Goal: Task Accomplishment & Management: Complete application form

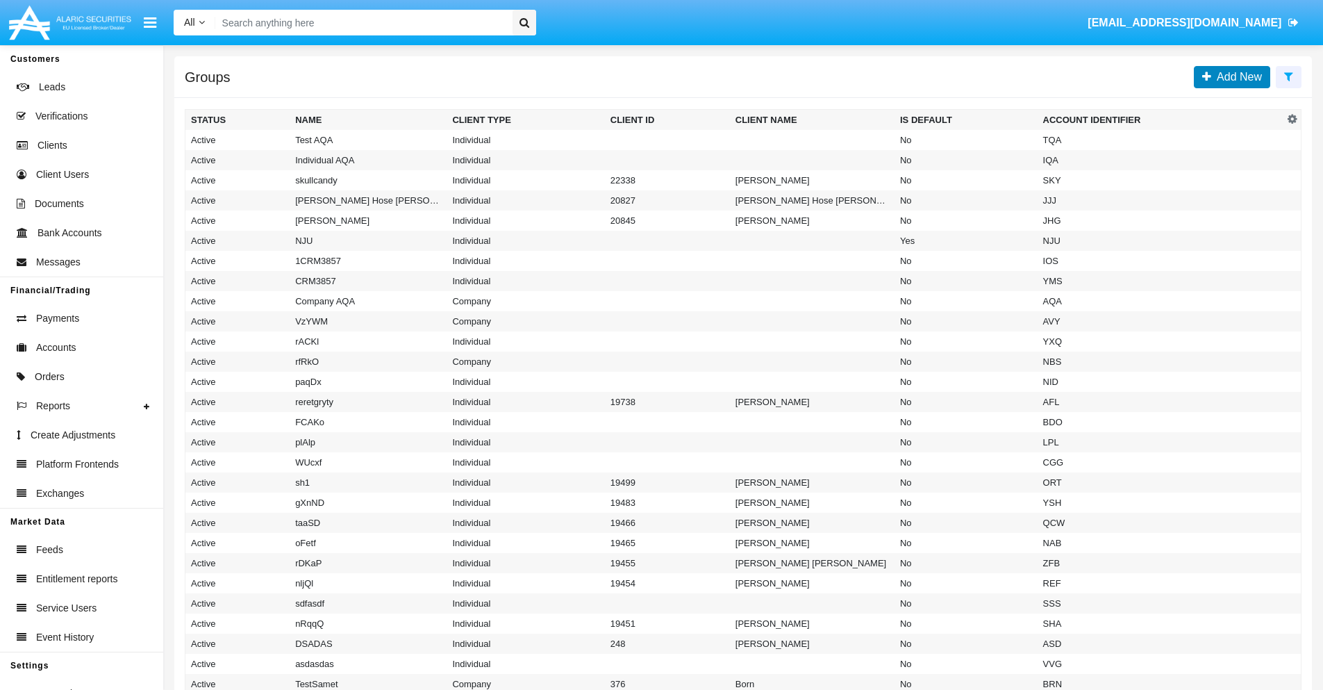
click at [1236, 76] on span "Add New" at bounding box center [1236, 77] width 51 height 12
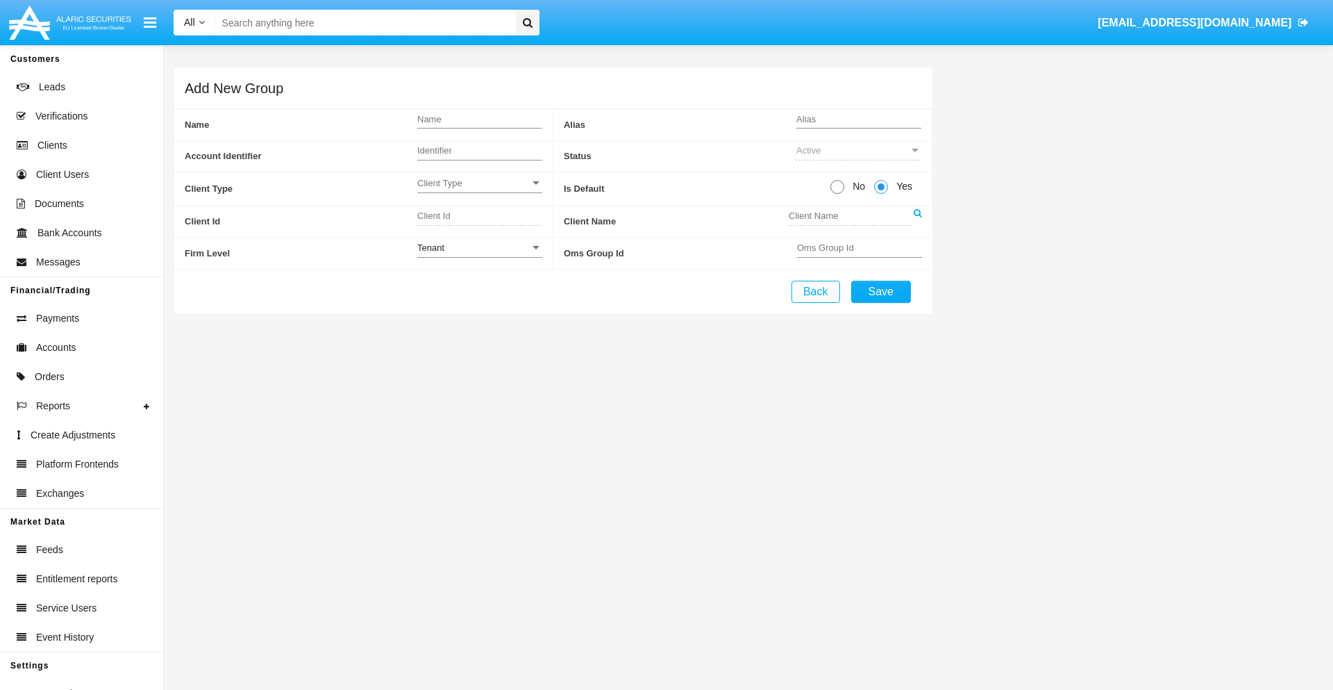
click at [856, 186] on span "No" at bounding box center [856, 186] width 24 height 15
click at [837, 194] on input "No" at bounding box center [837, 194] width 1 height 1
radio input "true"
type input "LiMiR"
type input "X"
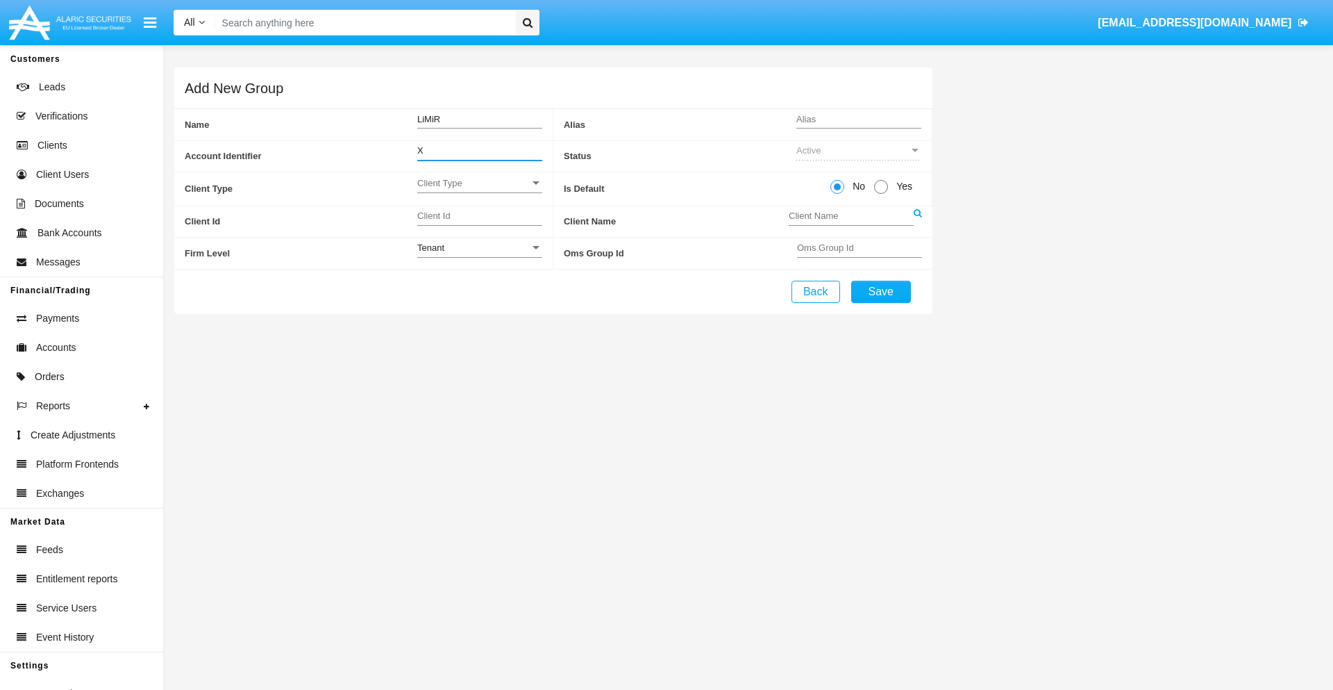
click at [479, 183] on span "Client Type" at bounding box center [473, 183] width 112 height 12
click at [479, 190] on span "Individual" at bounding box center [479, 190] width 125 height 27
click at [479, 247] on div "Tenant" at bounding box center [473, 248] width 112 height 12
click at [479, 255] on span "Tenant" at bounding box center [479, 255] width 125 height 27
type input "RqdKr"
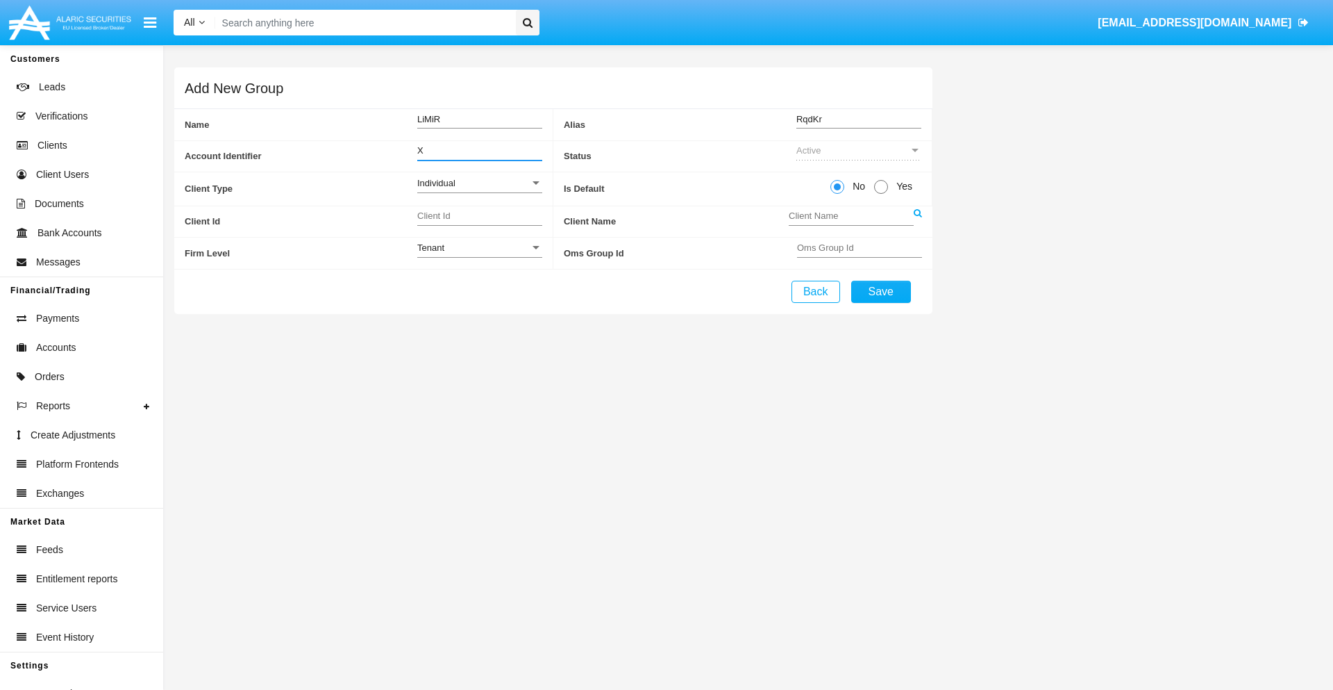
type input "X"
click at [881, 291] on button "Save" at bounding box center [881, 292] width 60 height 22
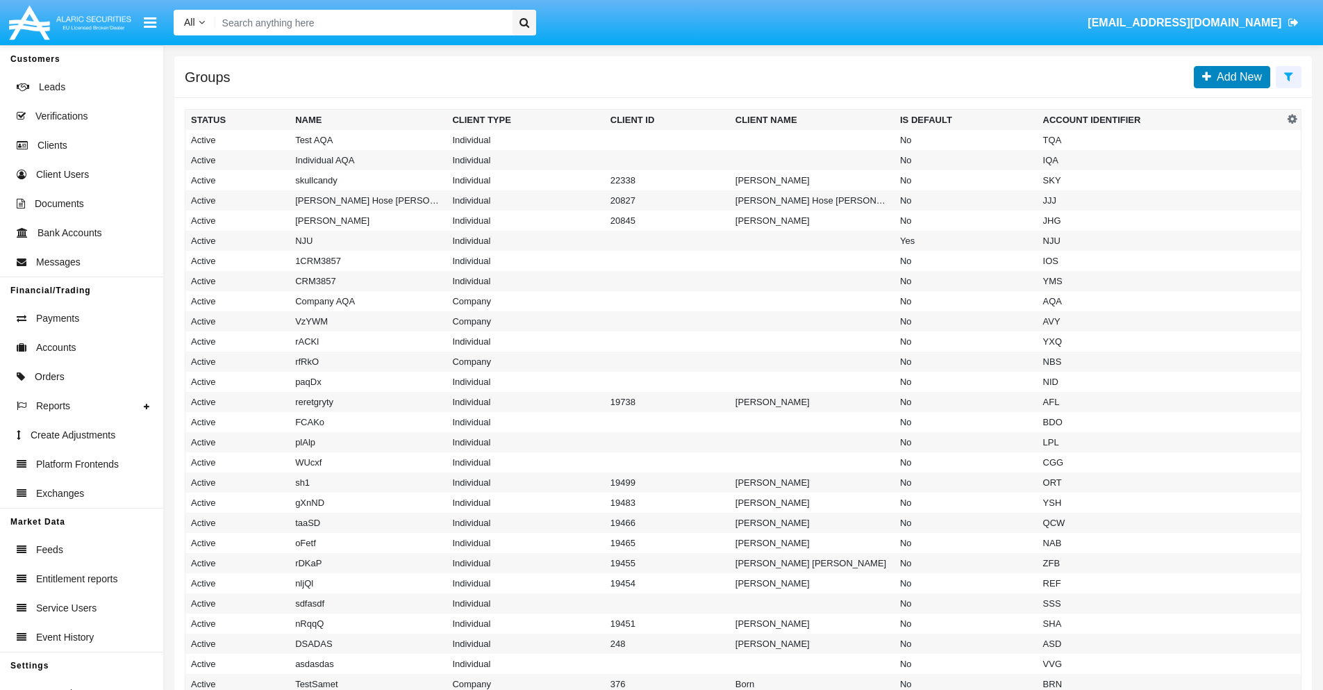
click at [1236, 76] on span "Add New" at bounding box center [1236, 77] width 51 height 12
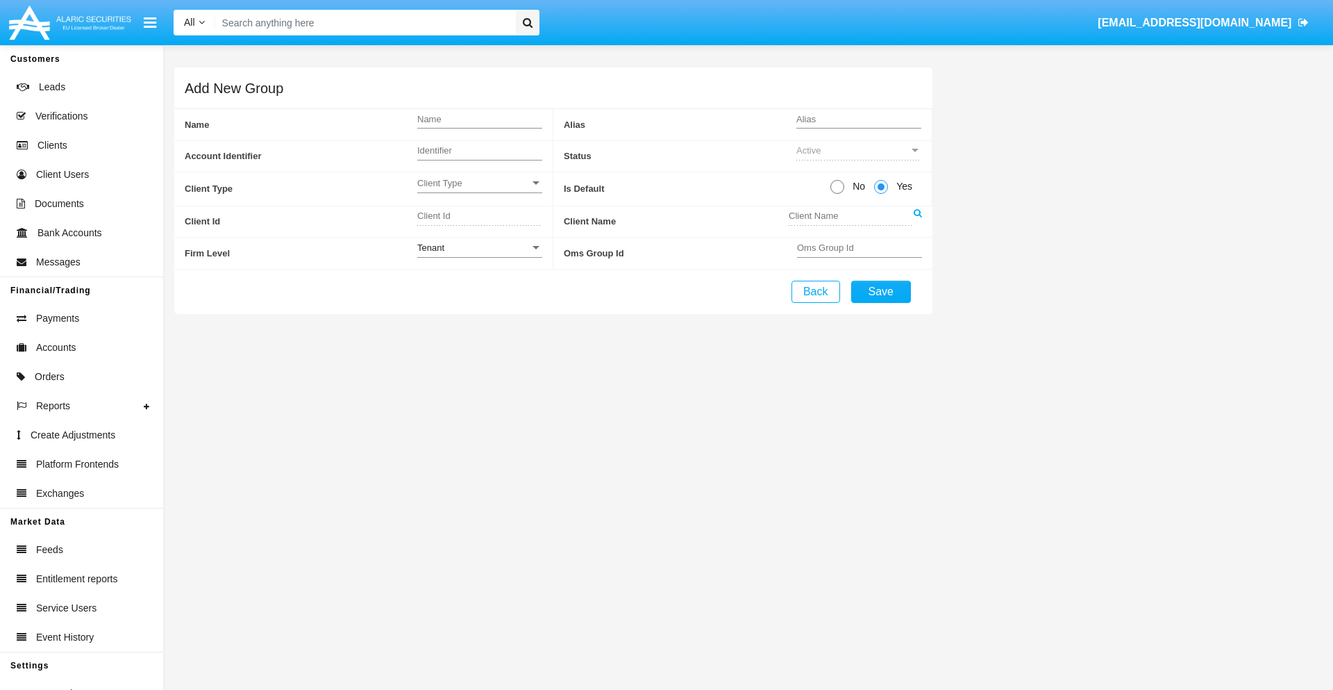
click at [856, 186] on span "No" at bounding box center [856, 186] width 24 height 15
click at [837, 194] on input "No" at bounding box center [837, 194] width 1 height 1
radio input "true"
click at [479, 183] on span "Client Type" at bounding box center [473, 183] width 112 height 12
click at [479, 217] on span "Company" at bounding box center [479, 217] width 125 height 27
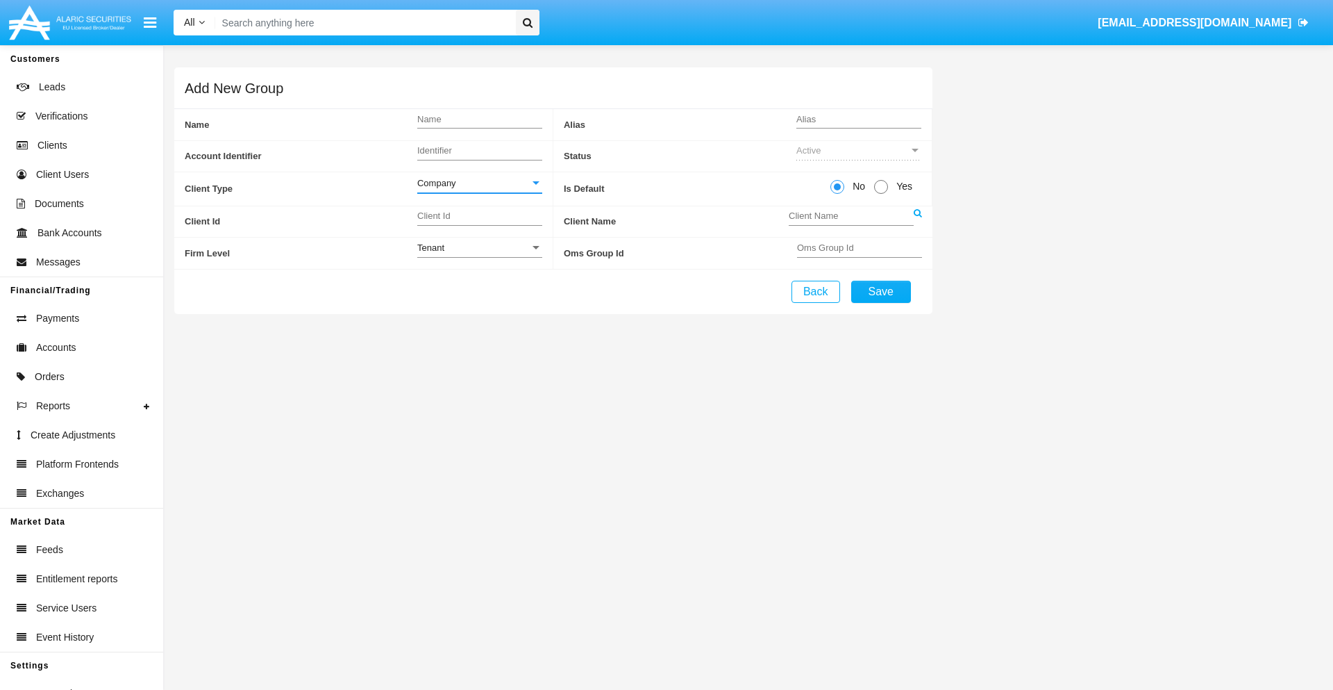
click at [917, 221] on link at bounding box center [918, 221] width 8 height 31
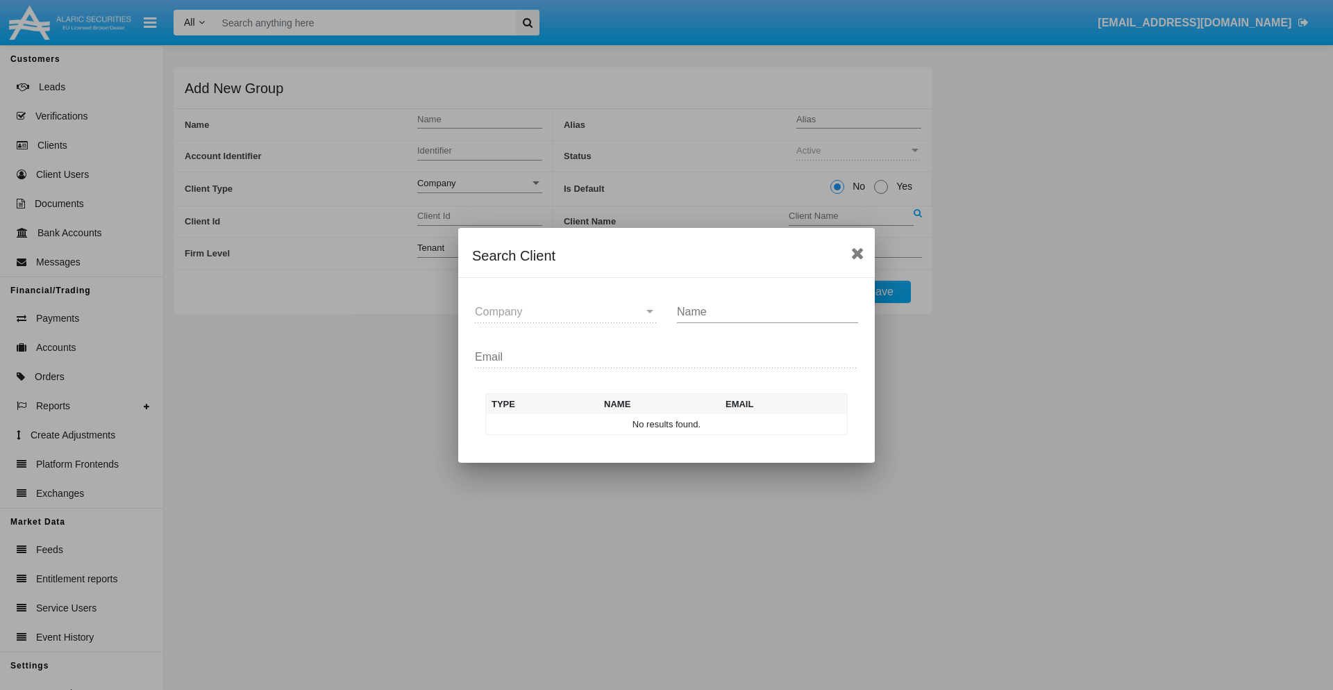
click at [767, 311] on input "Name" at bounding box center [767, 312] width 181 height 12
type input "FlashTurtles"
click at [679, 424] on td "FlashTurtles" at bounding box center [679, 424] width 146 height 21
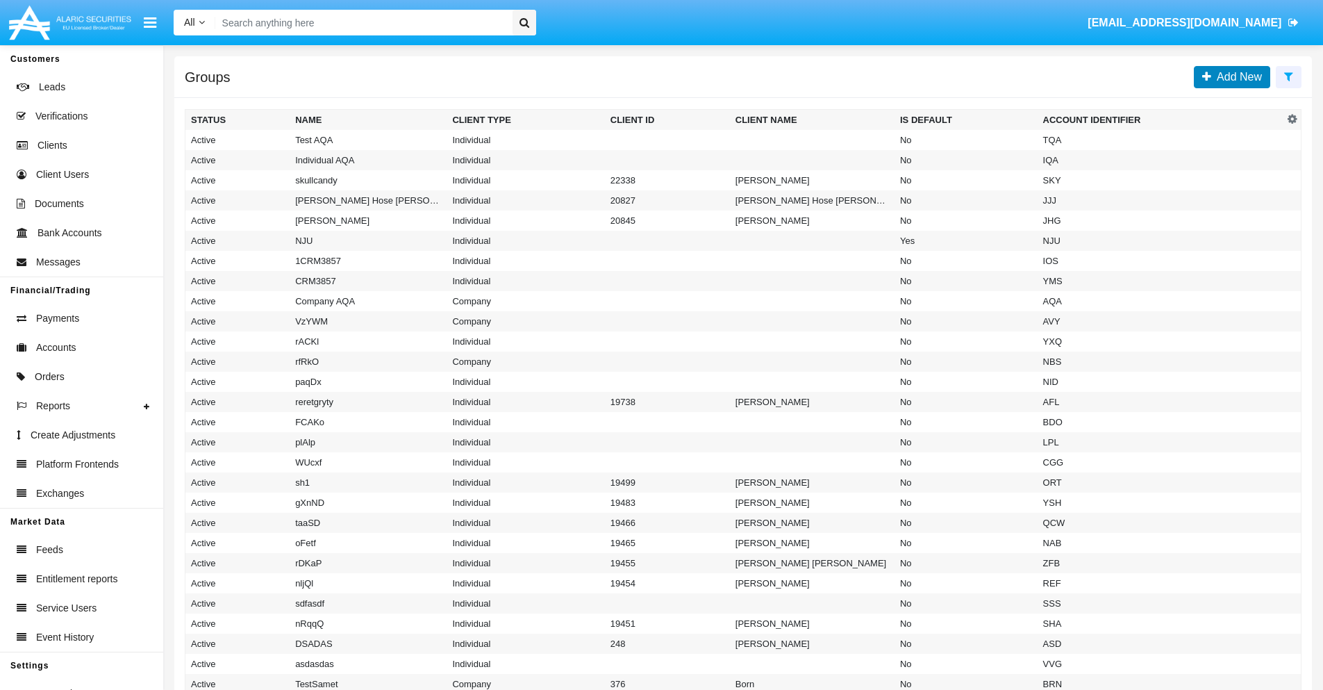
click at [1236, 76] on span "Add New" at bounding box center [1236, 77] width 51 height 12
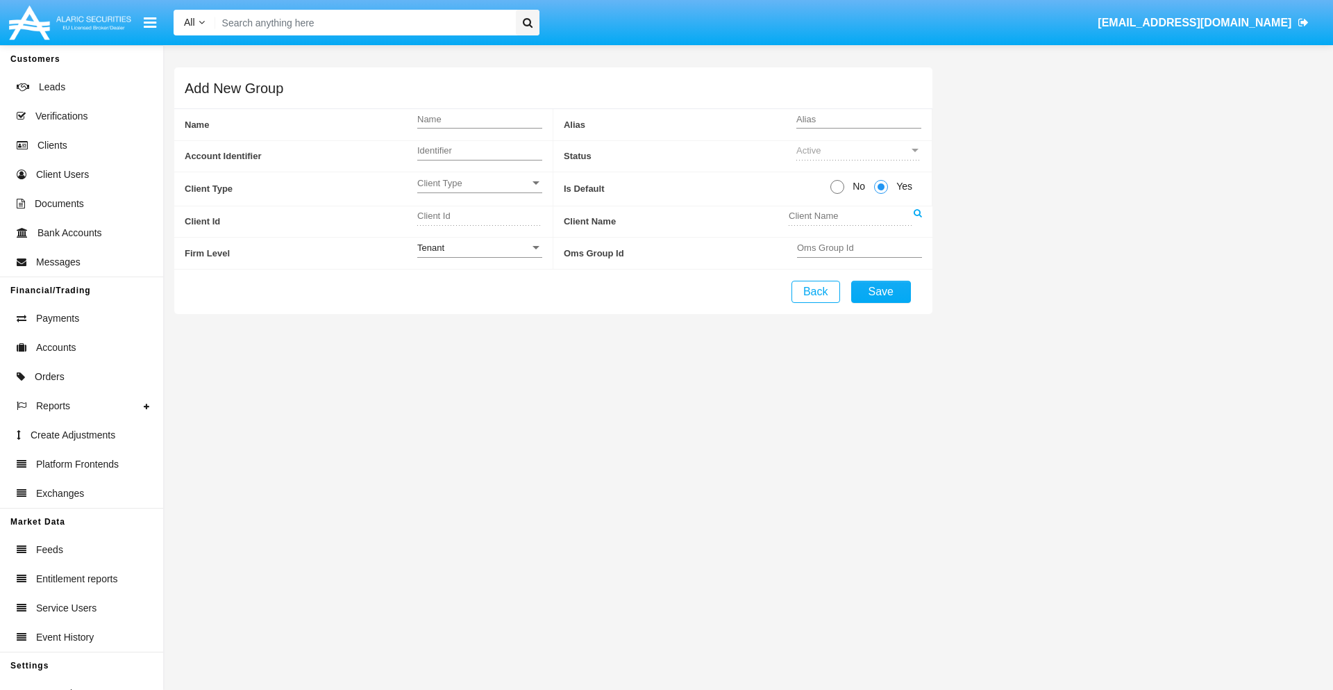
click at [856, 186] on span "No" at bounding box center [856, 186] width 24 height 15
click at [837, 194] on input "No" at bounding box center [837, 194] width 1 height 1
radio input "true"
click at [479, 183] on span "Client Type" at bounding box center [473, 183] width 112 height 12
click at [479, 190] on span "Individual" at bounding box center [479, 190] width 125 height 27
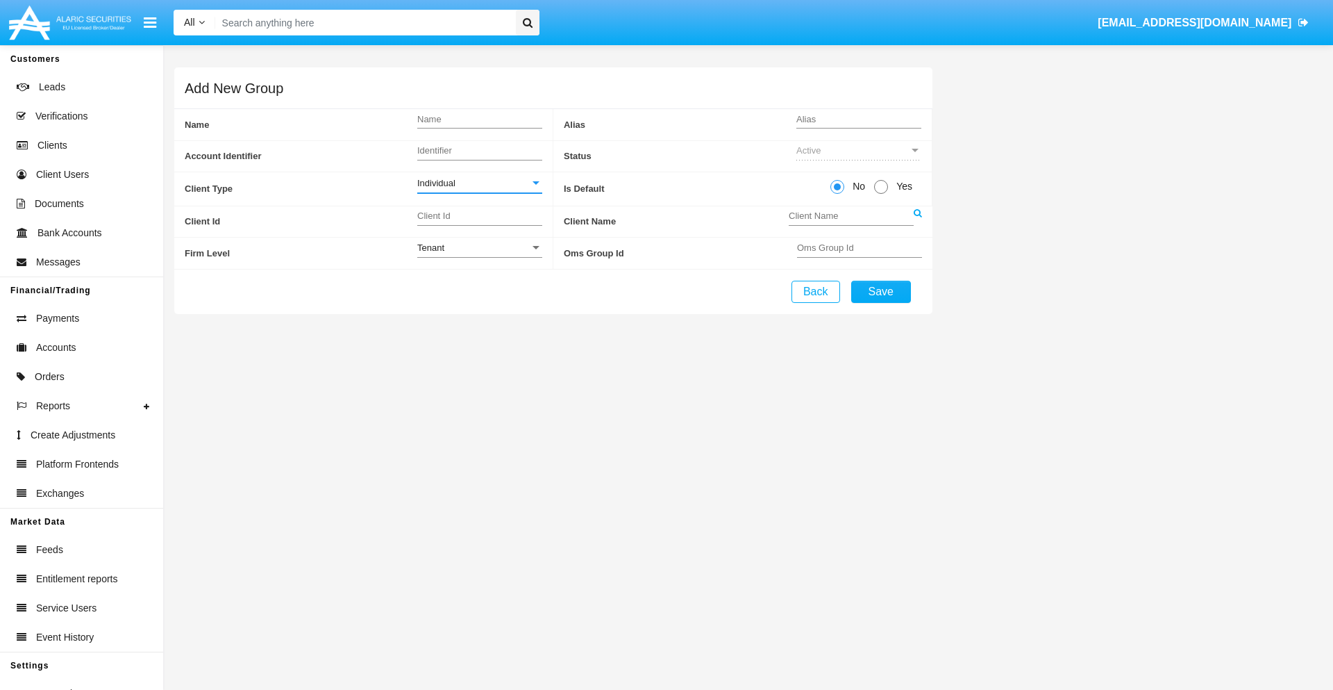
click at [917, 221] on link at bounding box center [918, 221] width 8 height 31
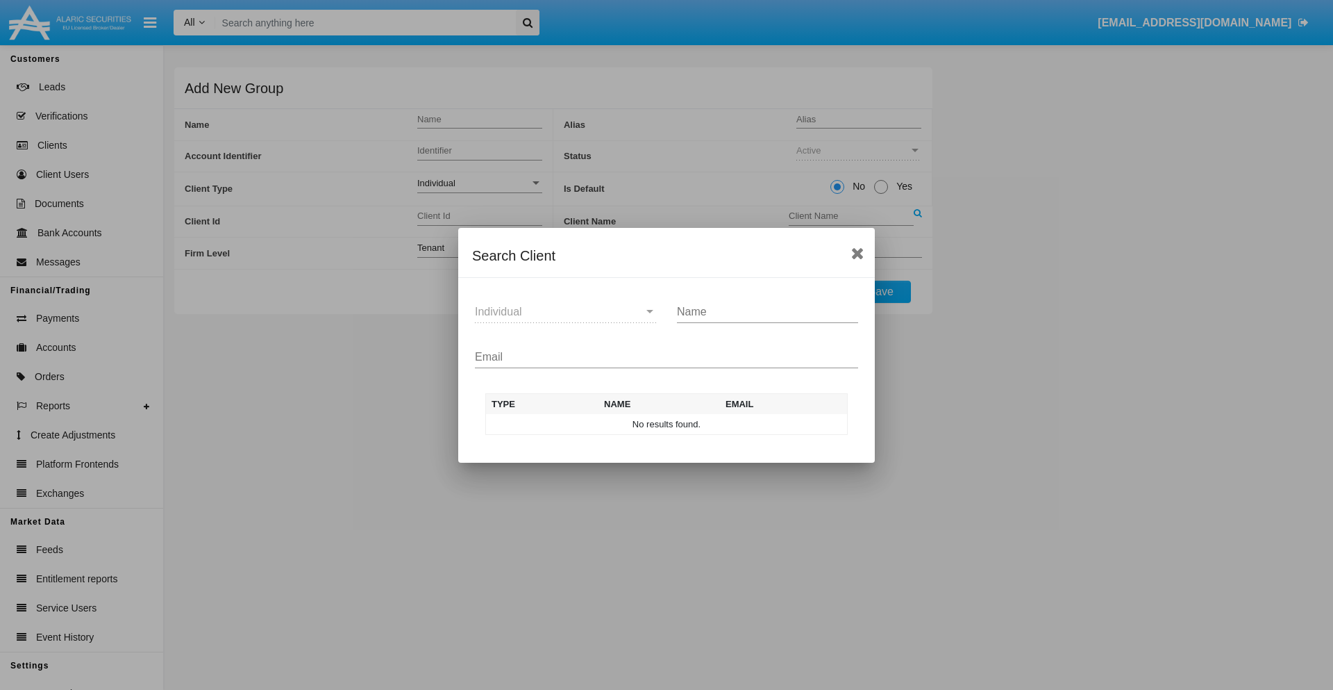
click at [667, 356] on input "Email" at bounding box center [666, 357] width 383 height 12
type input "test-user-snake@aqa.com"
click at [781, 424] on td "test-user-snake@aqa.com" at bounding box center [781, 424] width 133 height 21
